Goal: Task Accomplishment & Management: Use online tool/utility

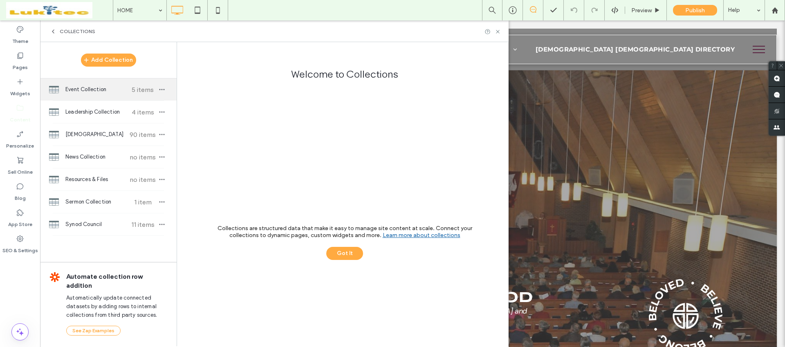
click at [112, 95] on div "Event Collection 5 items" at bounding box center [108, 89] width 136 height 22
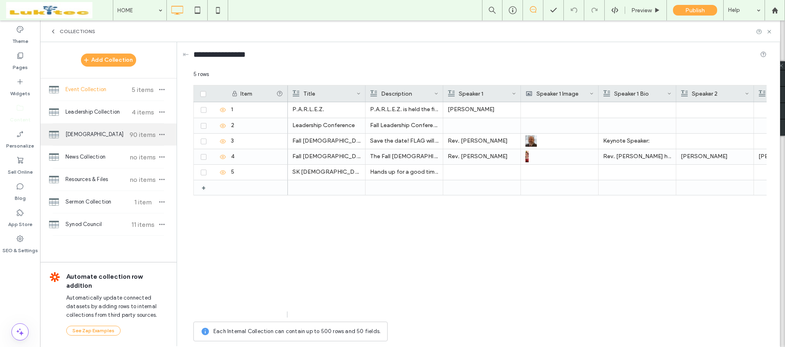
click at [91, 134] on span "[DEMOGRAPHIC_DATA]" at bounding box center [95, 134] width 61 height 8
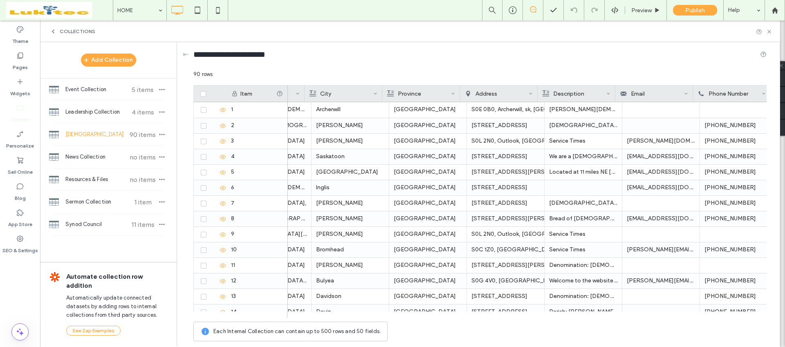
scroll to position [0, 110]
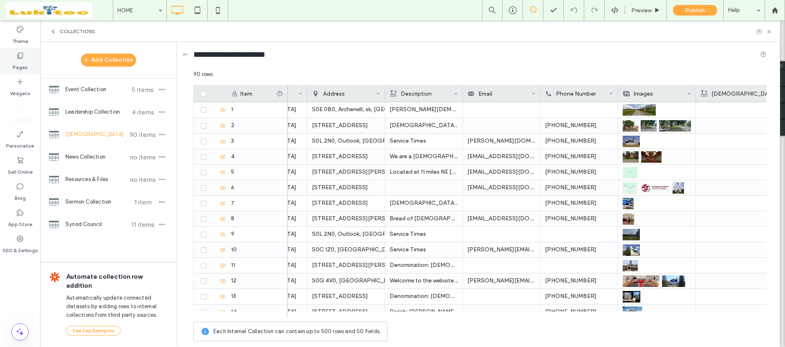
click at [9, 63] on div "Pages" at bounding box center [20, 61] width 40 height 26
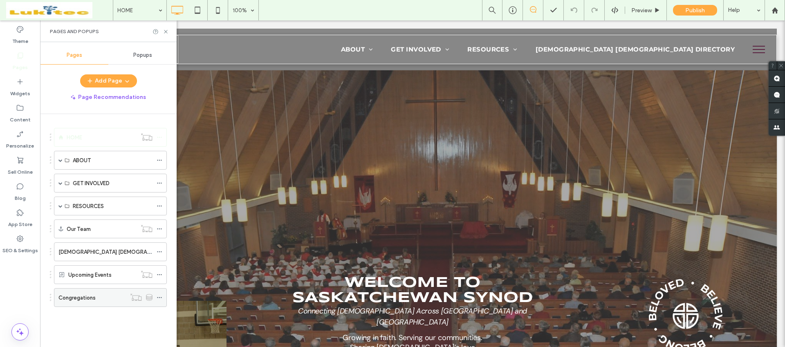
click at [104, 300] on div "Congregations" at bounding box center [91, 297] width 67 height 9
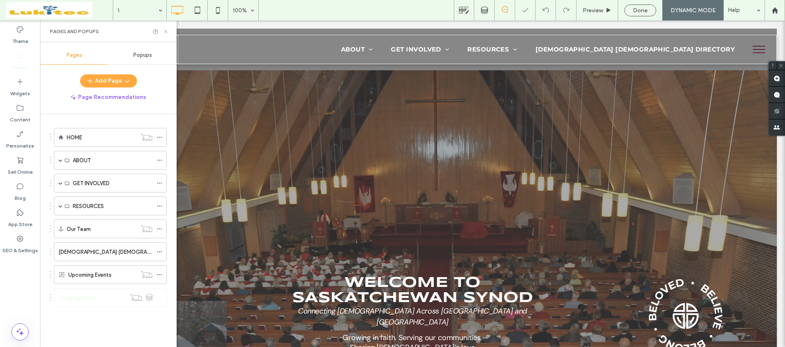
click at [166, 32] on use at bounding box center [165, 31] width 3 height 3
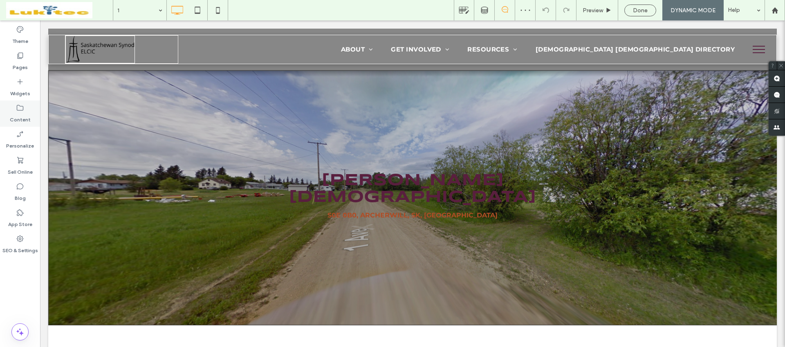
click at [22, 109] on icon at bounding box center [20, 108] width 8 height 8
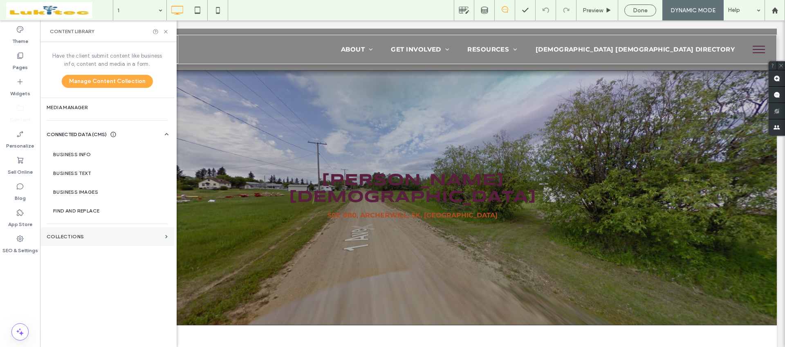
click at [91, 242] on section "Collections" at bounding box center [107, 236] width 134 height 19
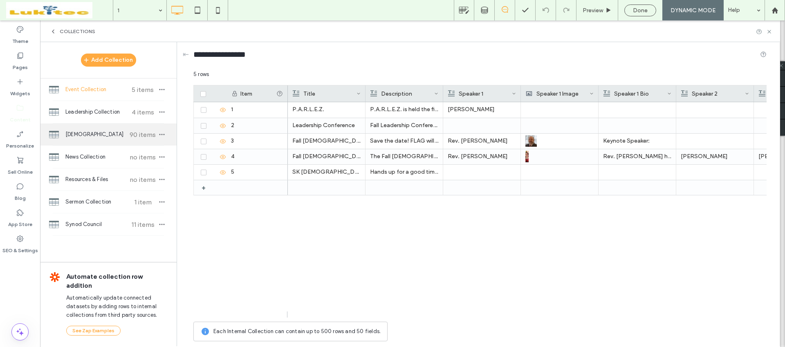
click at [108, 144] on div "[DEMOGRAPHIC_DATA] Congregations 90 items" at bounding box center [108, 134] width 136 height 22
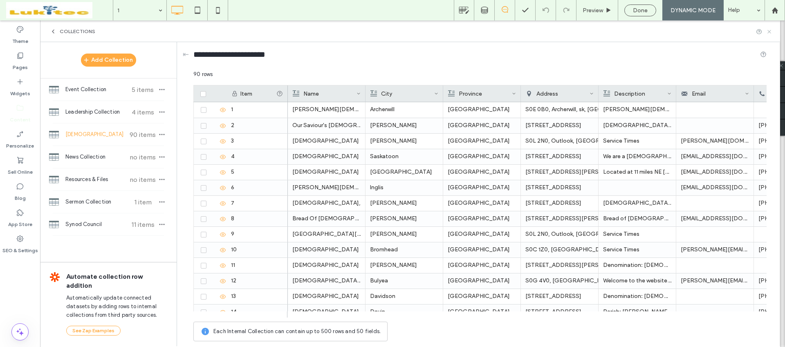
drag, startPoint x: 770, startPoint y: 32, endPoint x: 555, endPoint y: 91, distance: 222.5
click at [770, 32] on icon at bounding box center [769, 32] width 6 height 6
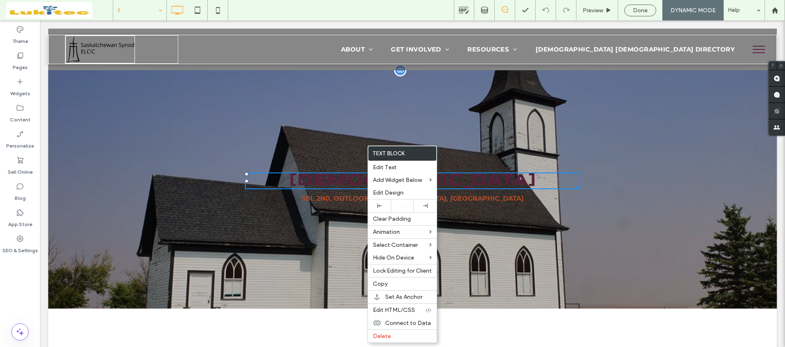
click at [346, 181] on span "[DEMOGRAPHIC_DATA]" at bounding box center [412, 181] width 248 height 16
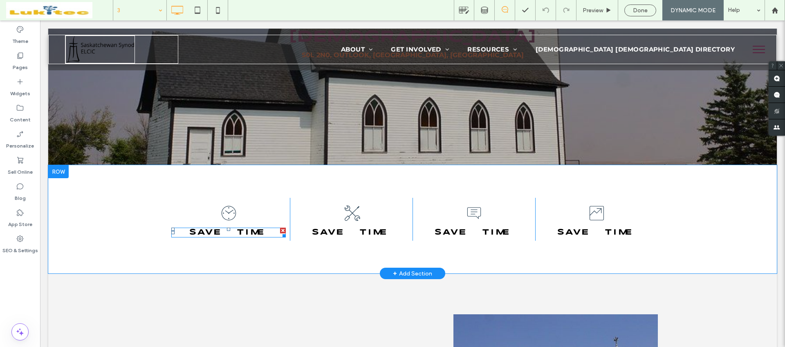
click at [251, 236] on span "Save time" at bounding box center [228, 232] width 78 height 8
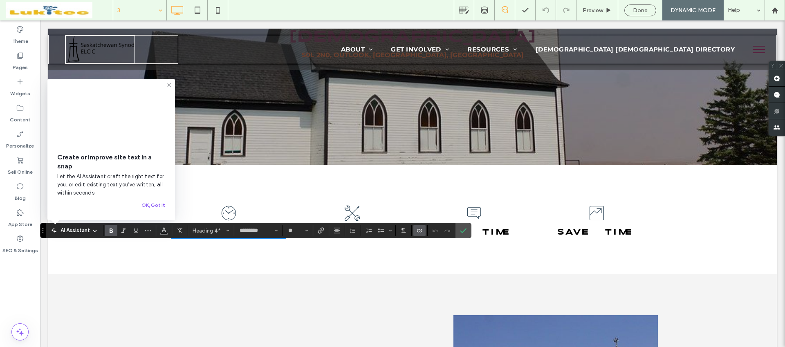
click at [419, 230] on icon "Connect To Data" at bounding box center [419, 230] width 7 height 7
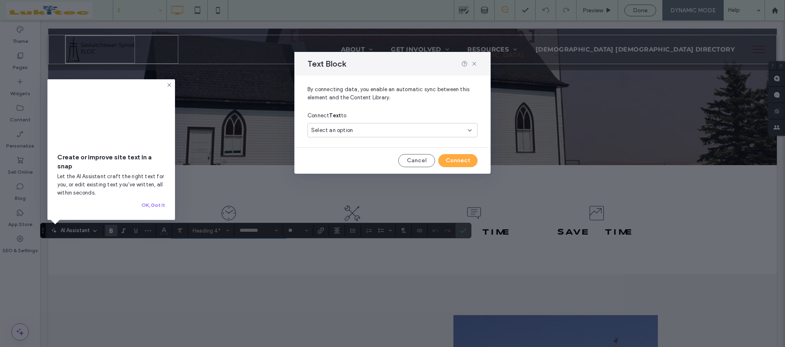
click at [389, 130] on div "Select an option" at bounding box center [387, 130] width 153 height 8
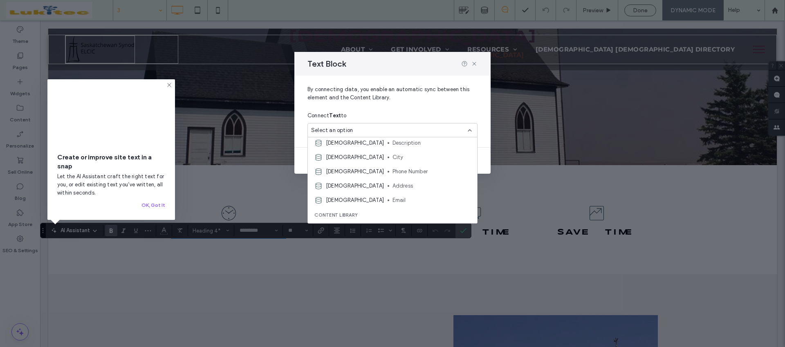
drag, startPoint x: 440, startPoint y: 104, endPoint x: 474, endPoint y: 74, distance: 45.2
click at [440, 104] on span "By connecting data, you enable an automatic sync between this element and the C…" at bounding box center [392, 96] width 170 height 23
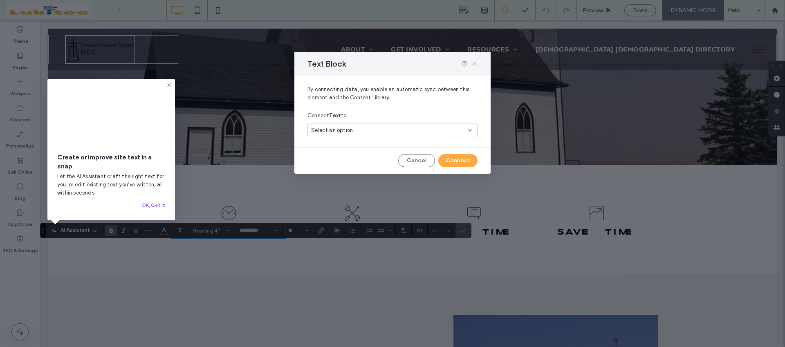
click at [474, 65] on icon at bounding box center [474, 63] width 7 height 7
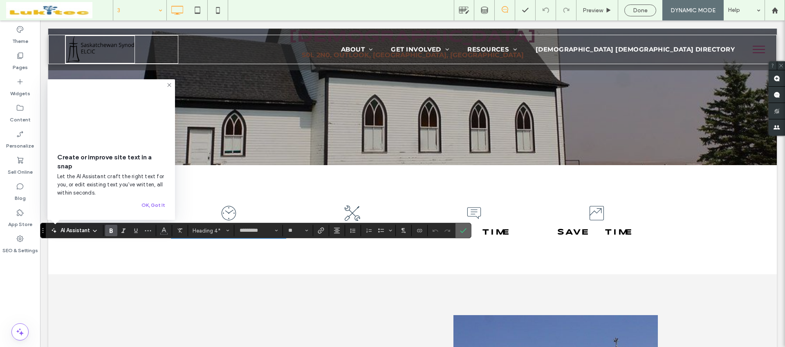
click at [463, 231] on icon "Confirm" at bounding box center [463, 230] width 7 height 7
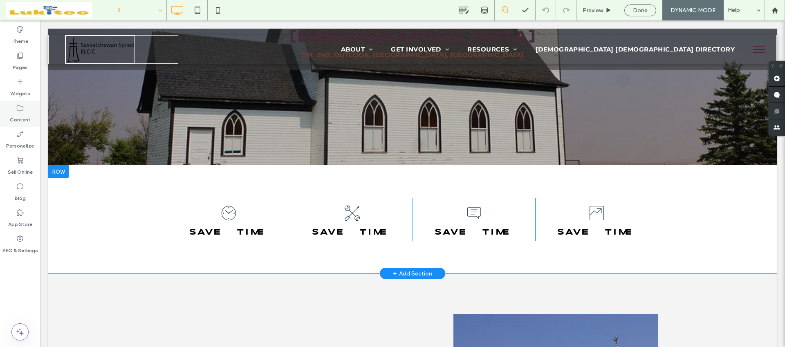
click at [31, 116] on div "Content" at bounding box center [20, 114] width 40 height 26
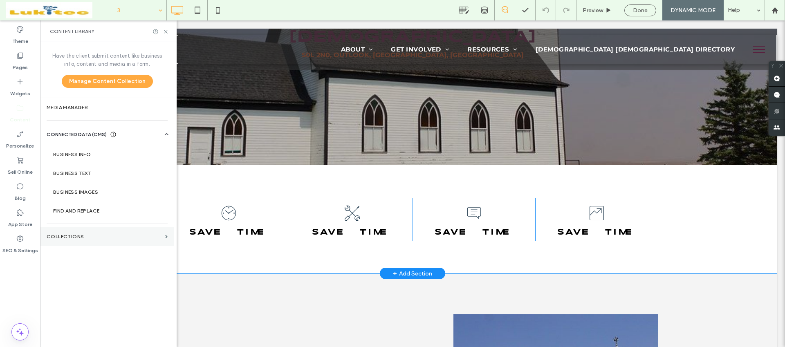
click at [95, 238] on label "Collections" at bounding box center [104, 237] width 115 height 6
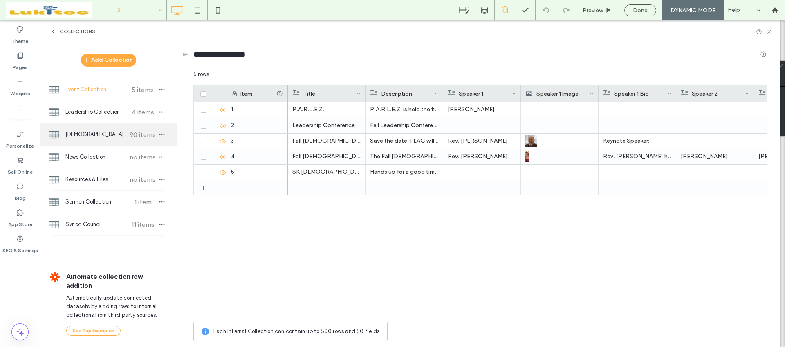
click at [105, 130] on span "[DEMOGRAPHIC_DATA]" at bounding box center [95, 134] width 61 height 8
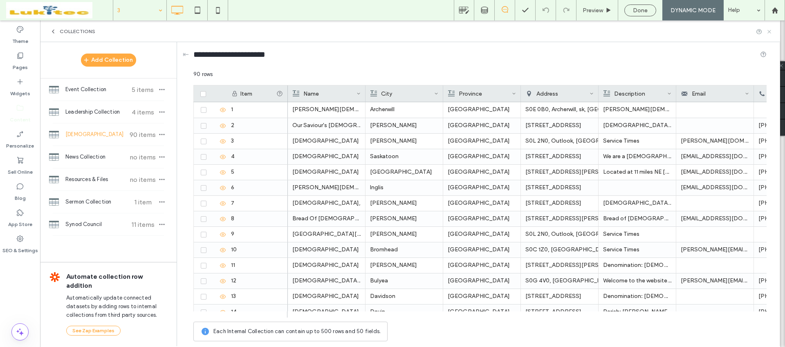
drag, startPoint x: 770, startPoint y: 32, endPoint x: 730, endPoint y: 13, distance: 44.6
click at [770, 32] on icon at bounding box center [769, 32] width 6 height 6
